Goal: Find specific page/section: Find specific page/section

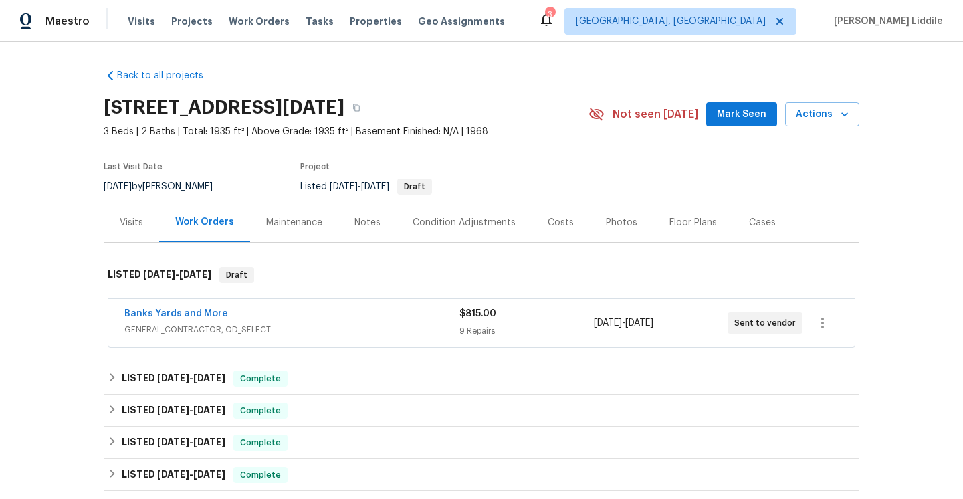
click at [306, 216] on div "Maintenance" at bounding box center [294, 222] width 56 height 13
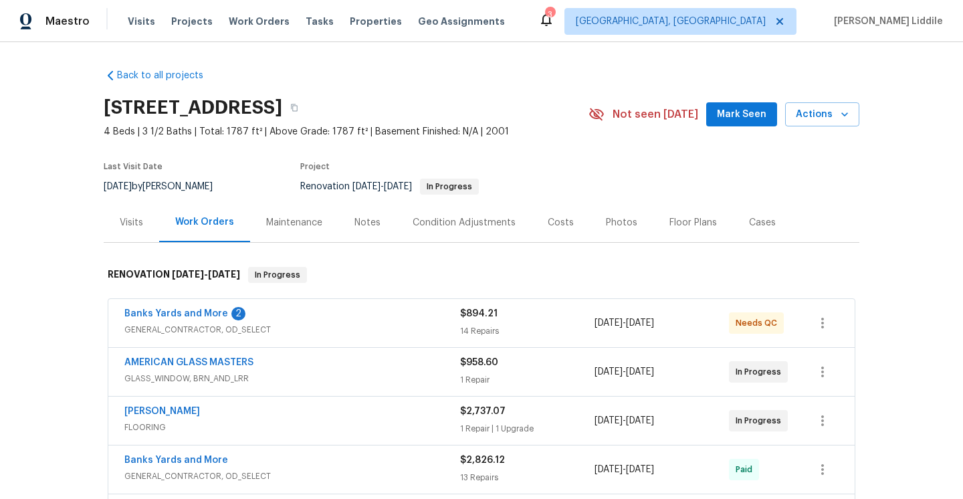
click at [318, 222] on div "Maintenance" at bounding box center [294, 222] width 56 height 13
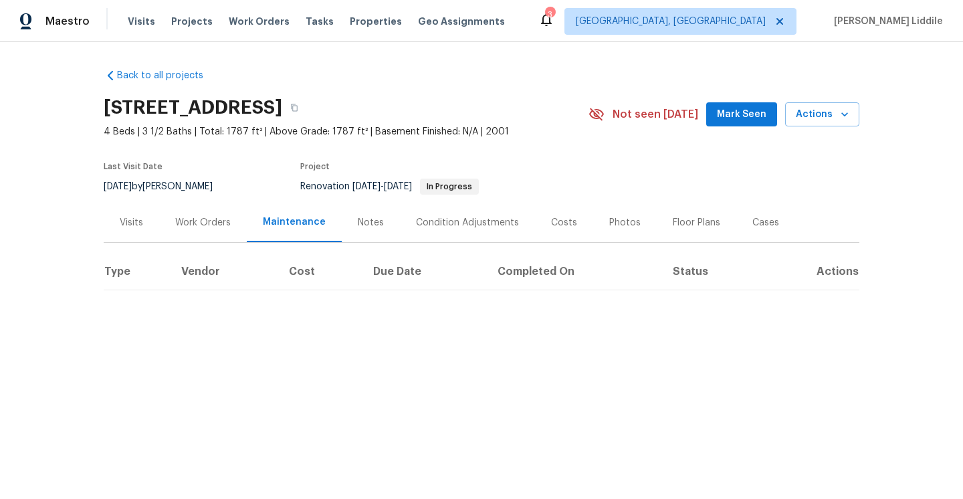
click at [209, 234] on div "Work Orders" at bounding box center [203, 222] width 88 height 39
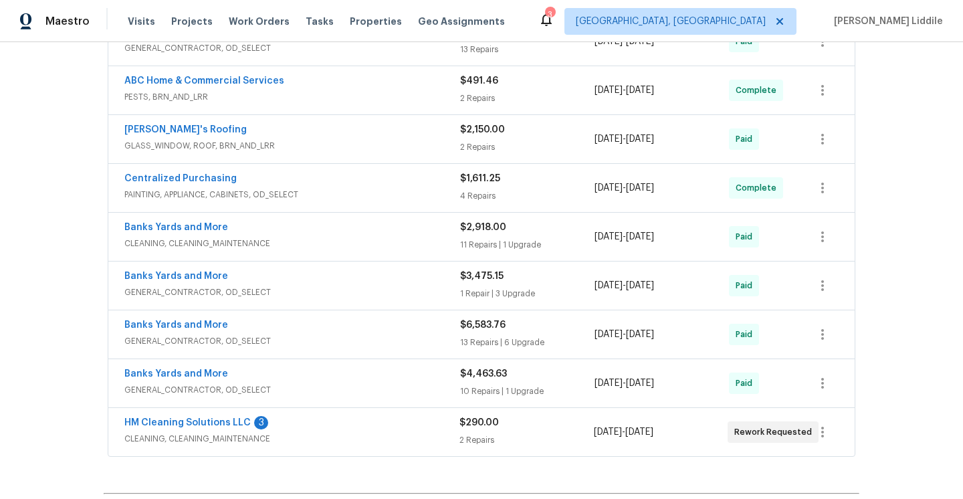
scroll to position [431, 0]
